Goal: Transaction & Acquisition: Purchase product/service

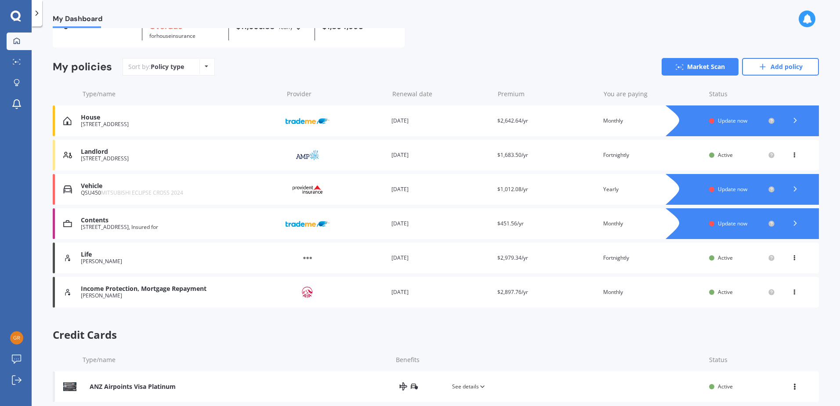
scroll to position [68, 0]
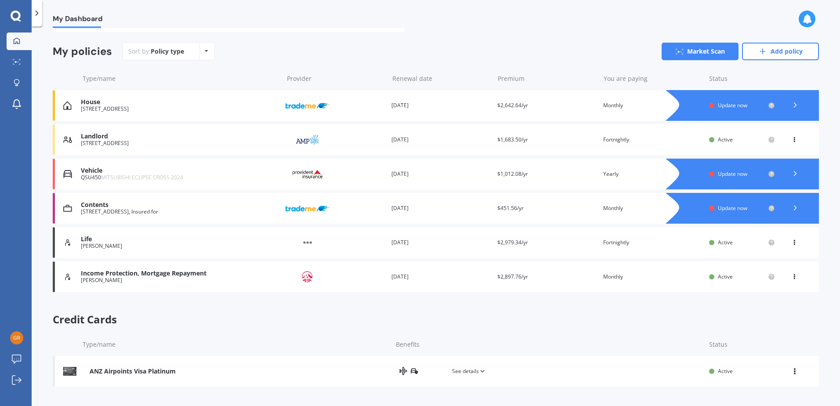
click at [792, 174] on icon at bounding box center [795, 173] width 9 height 9
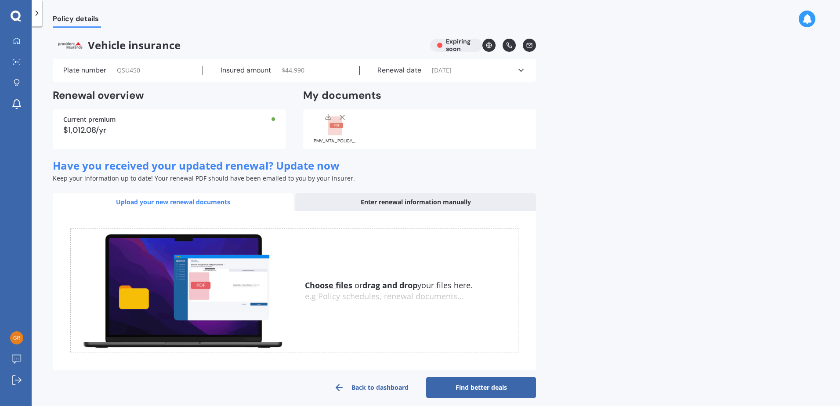
click at [479, 392] on link "Find better deals" at bounding box center [481, 387] width 110 height 21
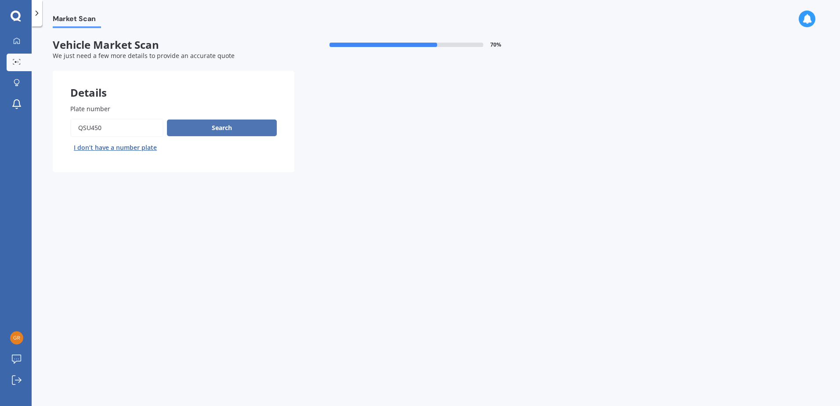
click at [217, 130] on button "Search" at bounding box center [222, 128] width 110 height 17
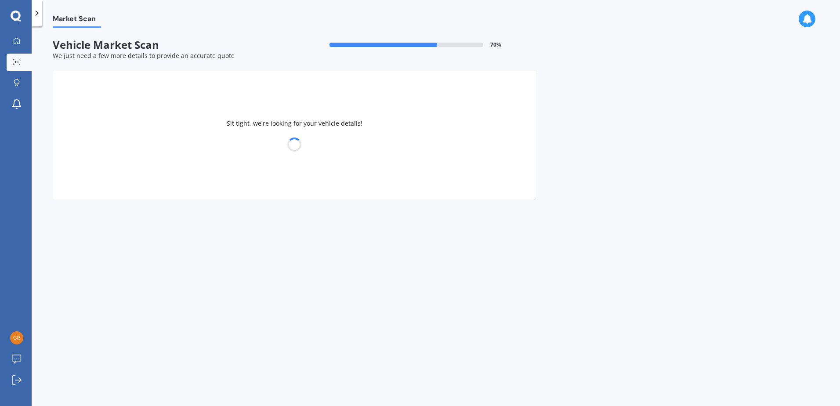
select select "23"
select select "01"
select select "1970"
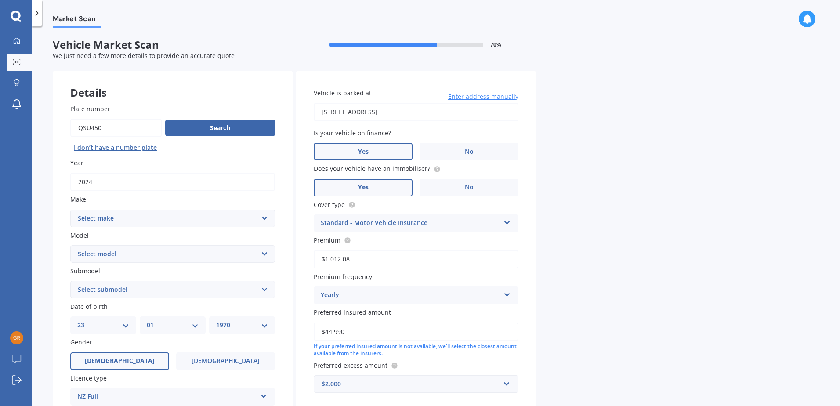
click at [265, 222] on select "Select make AC ALFA ROMEO ASTON [PERSON_NAME] AUDI AUSTIN BEDFORD Bentley BMW B…" at bounding box center [172, 219] width 205 height 18
click at [213, 131] on button "Search" at bounding box center [220, 128] width 110 height 17
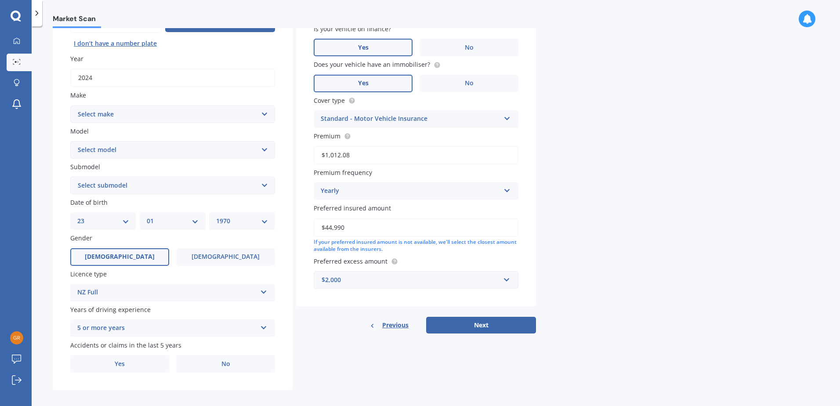
scroll to position [111, 0]
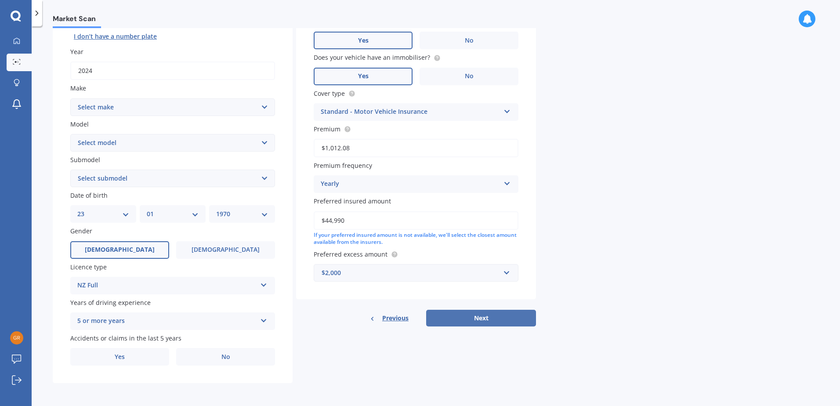
click at [480, 317] on button "Next" at bounding box center [481, 318] width 110 height 17
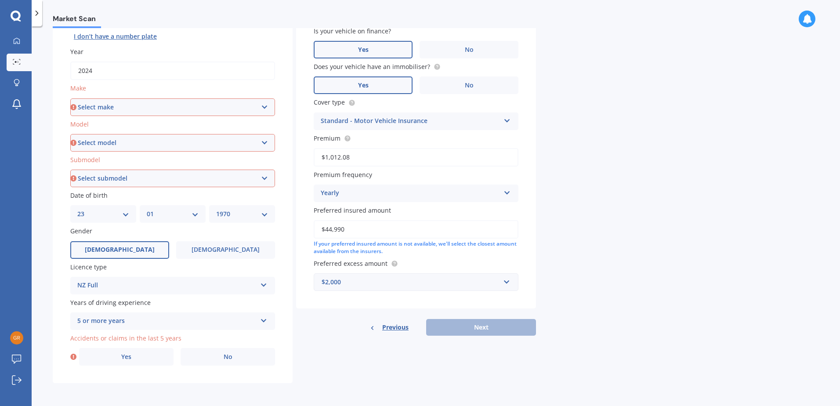
click at [263, 108] on select "Select make AC ALFA ROMEO ASTON [PERSON_NAME] AUDI AUSTIN BEDFORD Bentley BMW B…" at bounding box center [172, 107] width 205 height 18
click at [206, 109] on select "Select make AC ALFA ROMEO ASTON [PERSON_NAME] AUDI AUSTIN BEDFORD Bentley BMW B…" at bounding box center [172, 107] width 205 height 18
select select "MITSUBISHI"
click at [70, 98] on select "Select make AC ALFA ROMEO ASTON [PERSON_NAME] AUDI AUSTIN BEDFORD Bentley BMW B…" at bounding box center [172, 107] width 205 height 18
click at [112, 147] on select "Select model 380 Airtrek Aspire ASX [PERSON_NAME] Challenger Challenger Diesel …" at bounding box center [172, 143] width 205 height 18
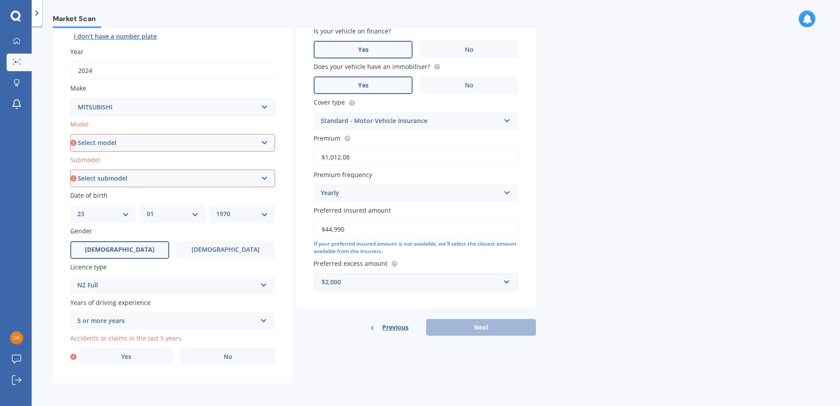
select select "ECLIPSE CROSS"
click at [70, 134] on select "Select model 380 Airtrek Aspire ASX [PERSON_NAME] Challenger Challenger Diesel …" at bounding box center [172, 143] width 205 height 18
click at [128, 181] on select "Select submodel Black Edition Wagon 5dr CVT 8sp 1.5T PHEV VRX 4WD Hybrid PHEV X…" at bounding box center [172, 179] width 205 height 18
select select "PHEV VRX 4WD HYBRID"
click at [70, 170] on select "Select submodel Black Edition Wagon 5dr CVT 8sp 1.5T PHEV VRX 4WD Hybrid PHEV X…" at bounding box center [172, 179] width 205 height 18
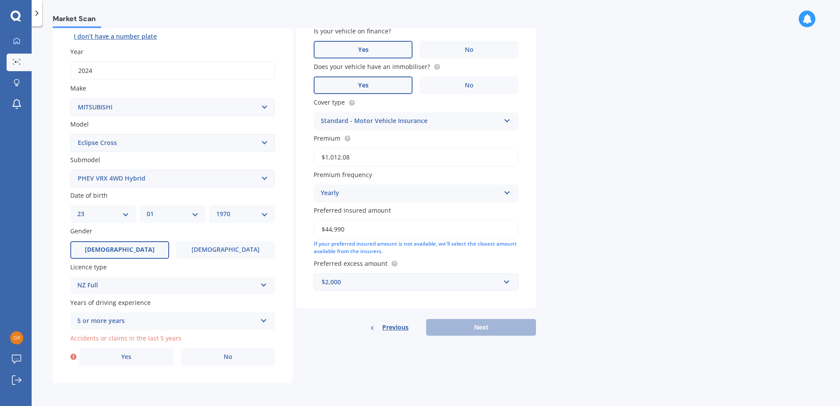
click at [174, 337] on span "Accidents or claims in the last 5 years" at bounding box center [125, 338] width 111 height 8
click at [237, 364] on label "No" at bounding box center [228, 357] width 94 height 18
click at [0, 0] on input "No" at bounding box center [0, 0] width 0 height 0
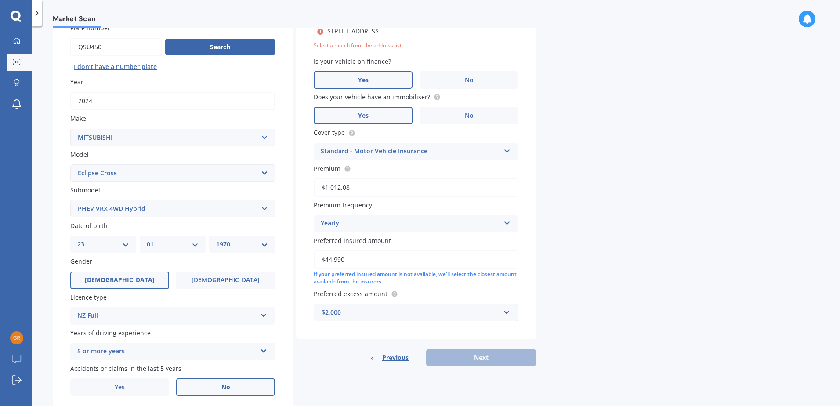
scroll to position [60, 0]
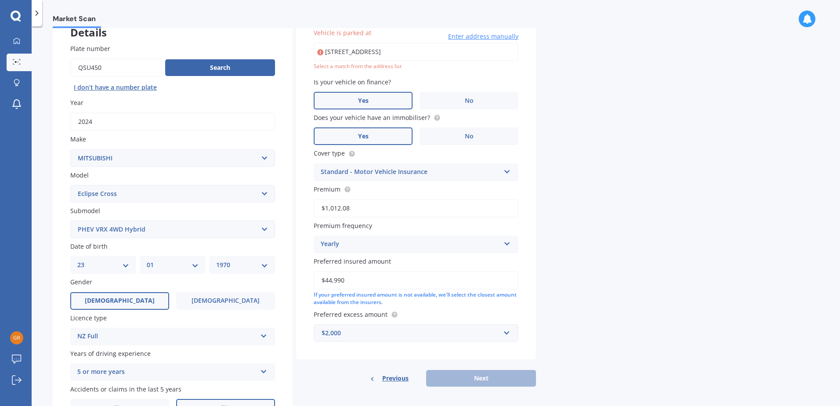
type input "[STREET_ADDRESS]"
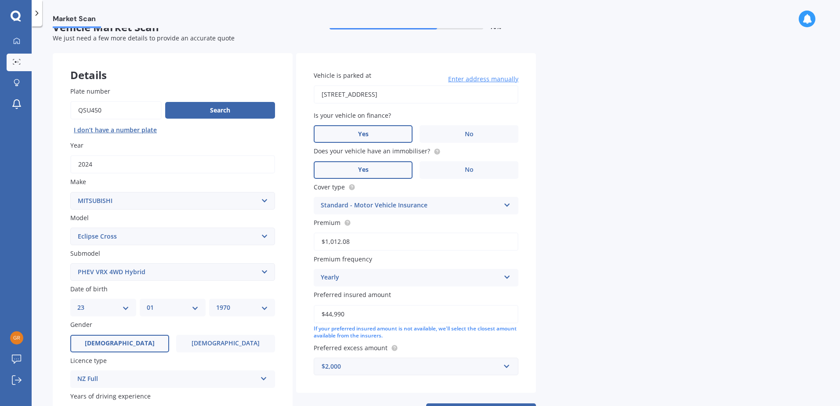
scroll to position [17, 0]
click at [362, 134] on span "Yes" at bounding box center [363, 134] width 11 height 7
click at [0, 0] on input "Yes" at bounding box center [0, 0] width 0 height 0
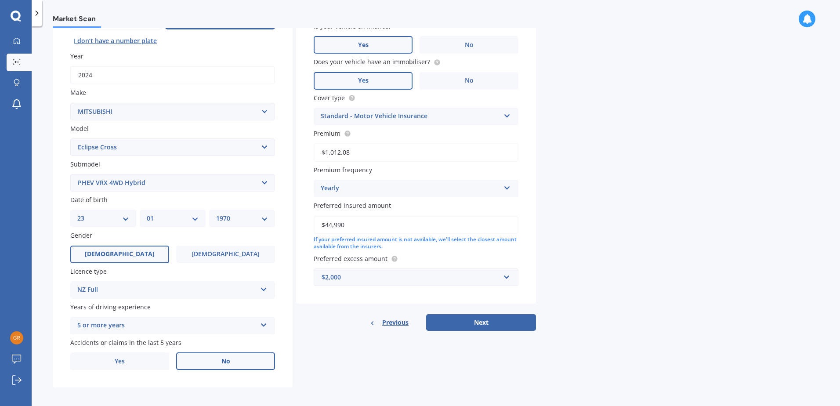
scroll to position [111, 0]
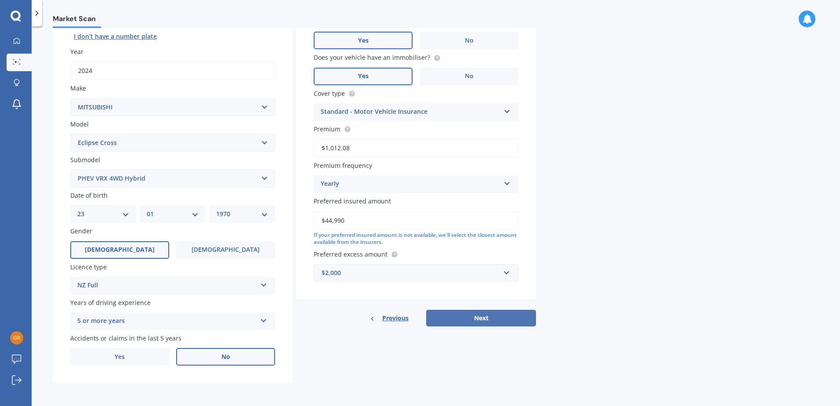
click at [475, 319] on button "Next" at bounding box center [481, 318] width 110 height 17
select select "23"
select select "01"
select select "1970"
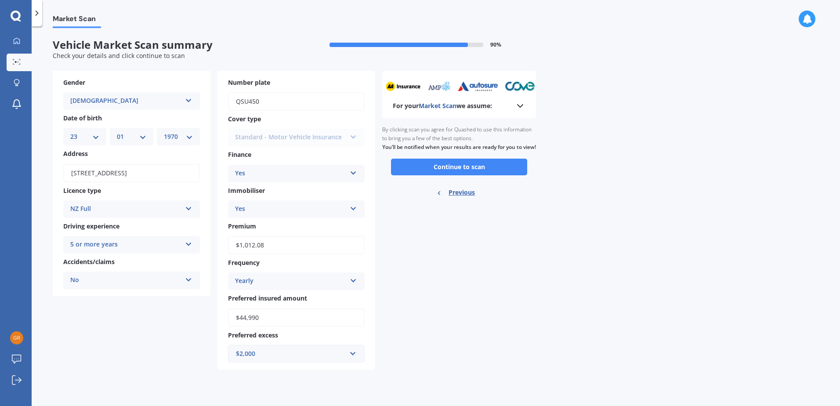
scroll to position [0, 0]
drag, startPoint x: 263, startPoint y: 317, endPoint x: 240, endPoint y: 316, distance: 22.9
click at [240, 316] on input "$44,990" at bounding box center [296, 318] width 137 height 18
type input "$40,000"
click at [468, 343] on div "For your Market Scan we assume: Ready to go By clicking scan you agree for Quas…" at bounding box center [459, 220] width 154 height 299
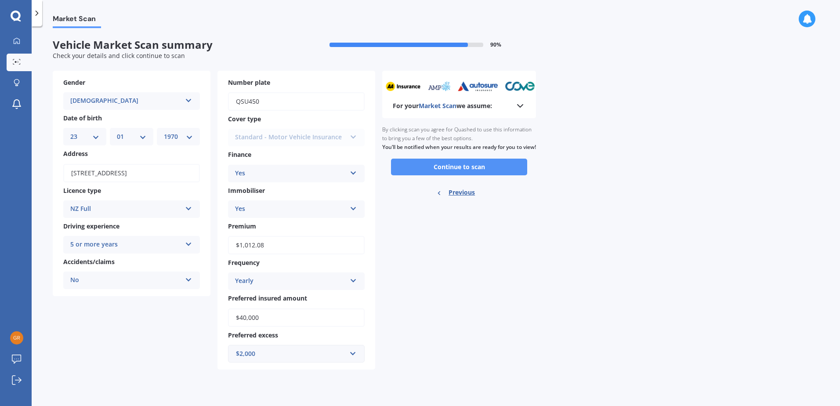
click at [456, 175] on button "Continue to scan" at bounding box center [459, 167] width 136 height 17
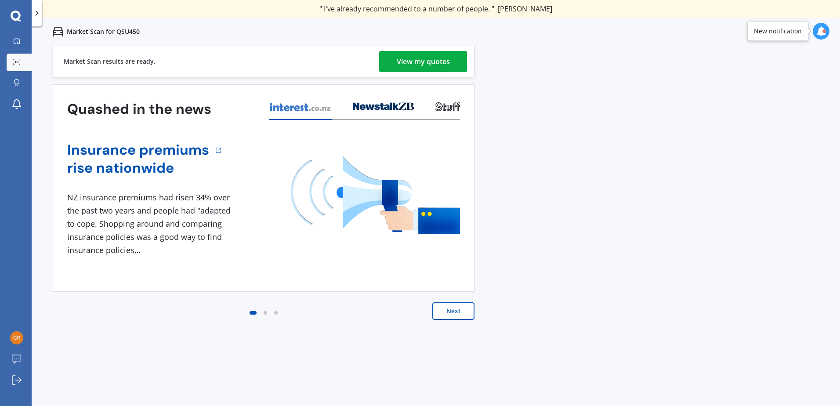
click at [421, 57] on div "View my quotes" at bounding box center [423, 61] width 53 height 21
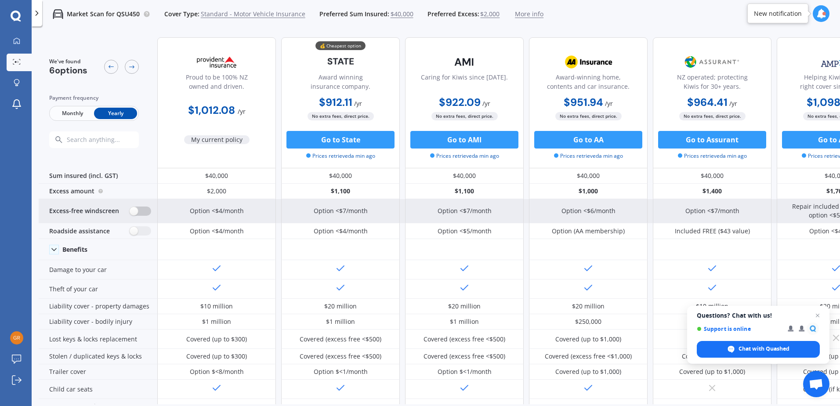
click at [140, 211] on label at bounding box center [141, 211] width 22 height 9
radio input "true"
